Goal: Information Seeking & Learning: Find specific fact

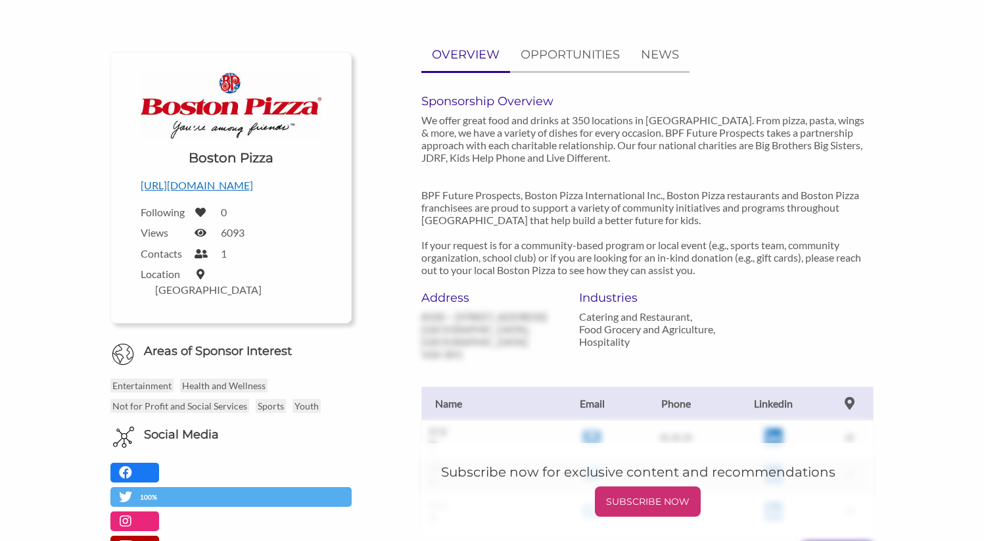
scroll to position [104, 0]
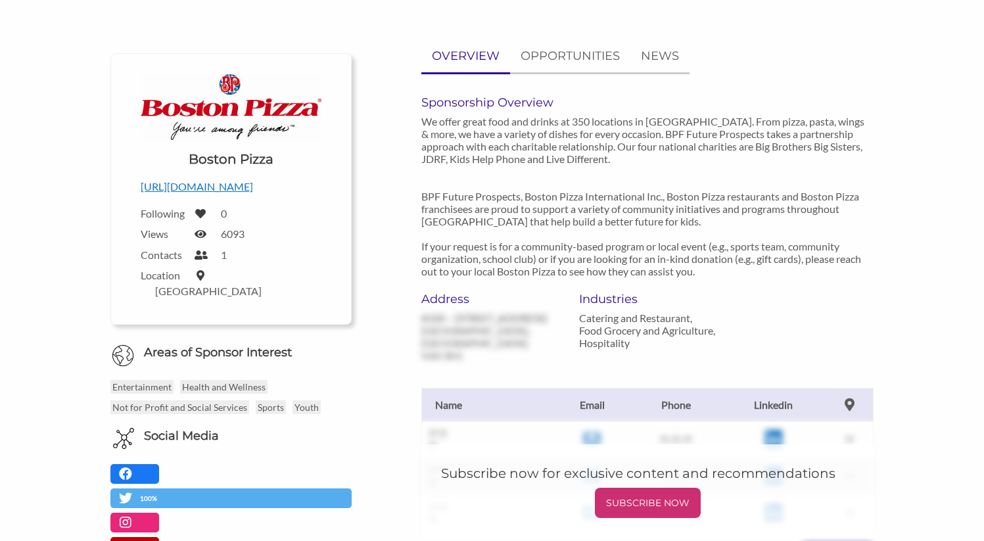
click at [448, 169] on p "We offer great food and drinks at 350 locations in [GEOGRAPHIC_DATA]. From pizz…" at bounding box center [647, 196] width 452 height 162
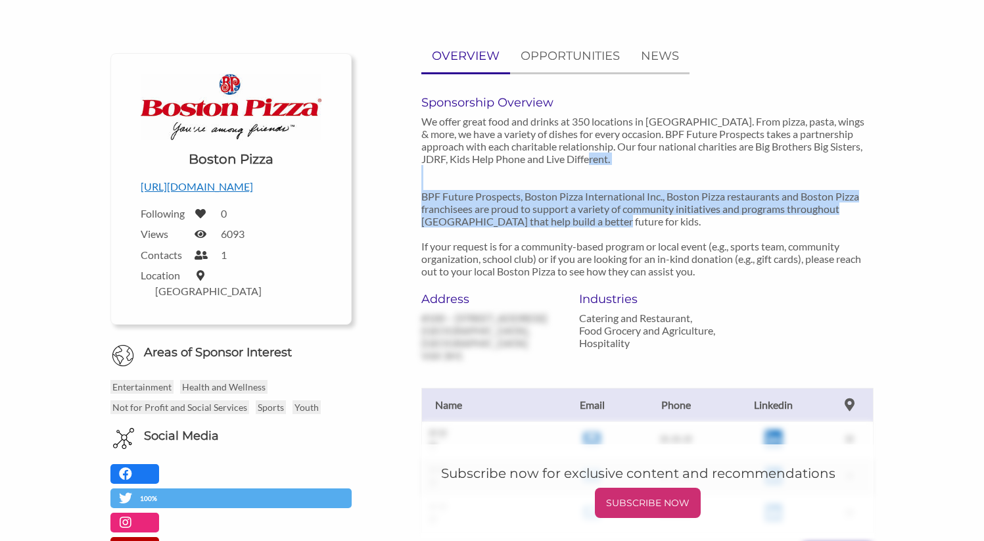
click at [437, 168] on p "We offer great food and drinks at 350 locations in [GEOGRAPHIC_DATA]. From pizz…" at bounding box center [647, 196] width 452 height 162
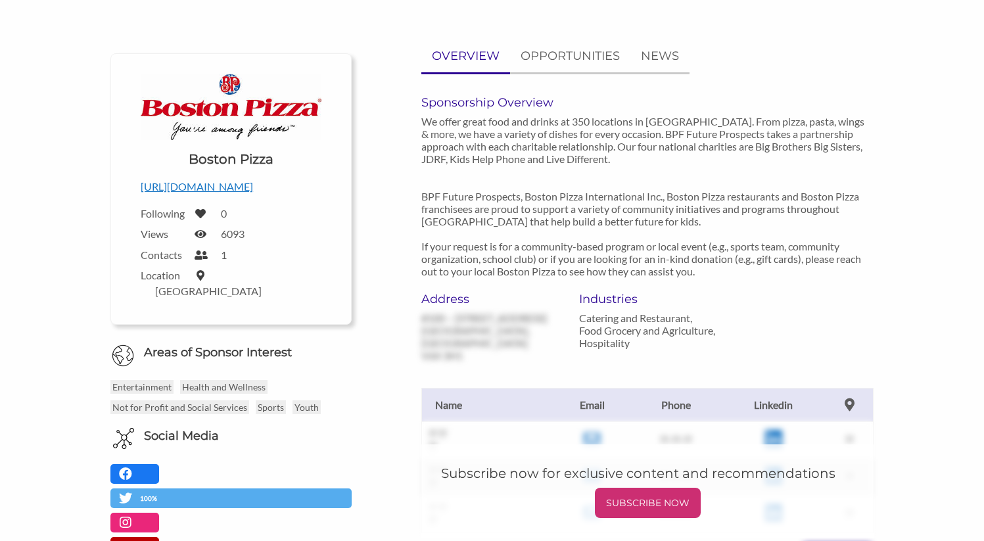
click at [437, 168] on p "We offer great food and drinks at 350 locations in [GEOGRAPHIC_DATA]. From pizz…" at bounding box center [647, 196] width 452 height 162
click at [441, 185] on p "We offer great food and drinks at 350 locations in [GEOGRAPHIC_DATA]. From pizz…" at bounding box center [647, 196] width 452 height 162
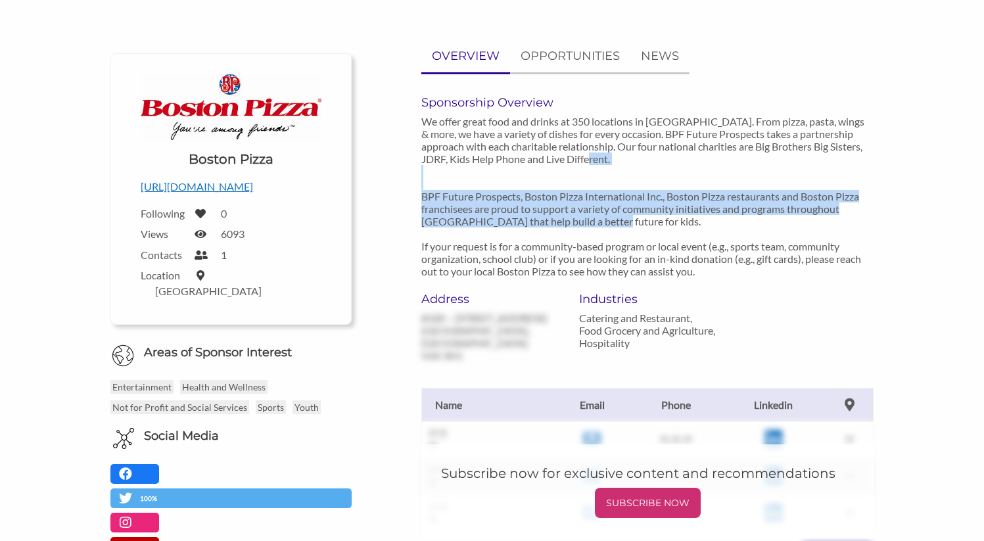
click at [224, 191] on p "[URL][DOMAIN_NAME]" at bounding box center [231, 186] width 181 height 17
